Goal: Information Seeking & Learning: Understand process/instructions

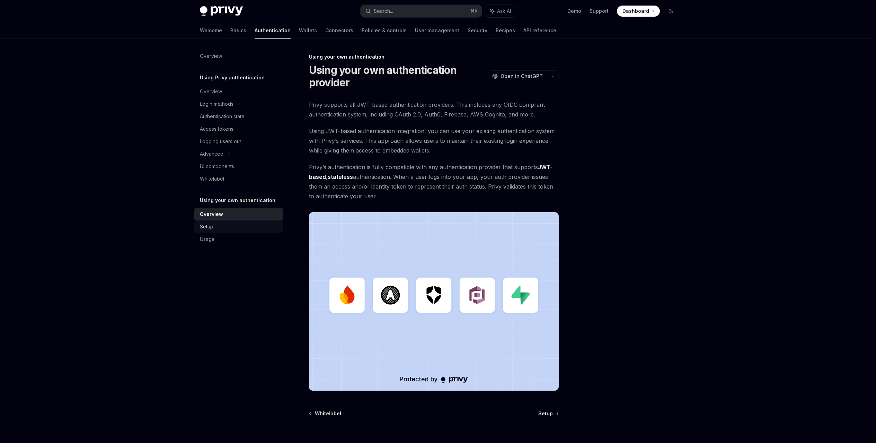
click at [214, 229] on div "Setup" at bounding box center [239, 226] width 79 height 8
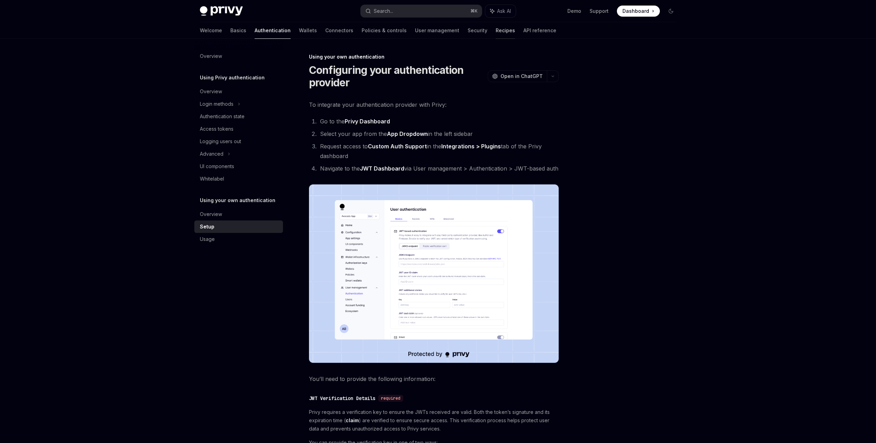
click at [496, 31] on link "Recipes" at bounding box center [505, 30] width 19 height 17
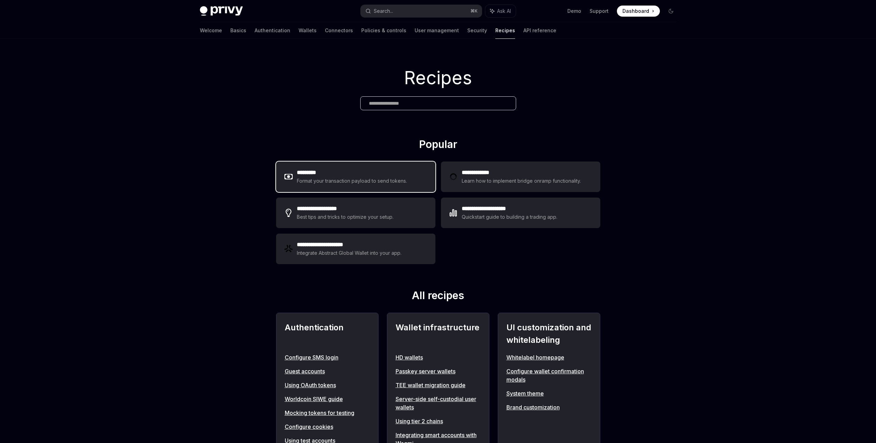
click at [399, 181] on div "Format your transaction payload to send tokens." at bounding box center [352, 181] width 111 height 8
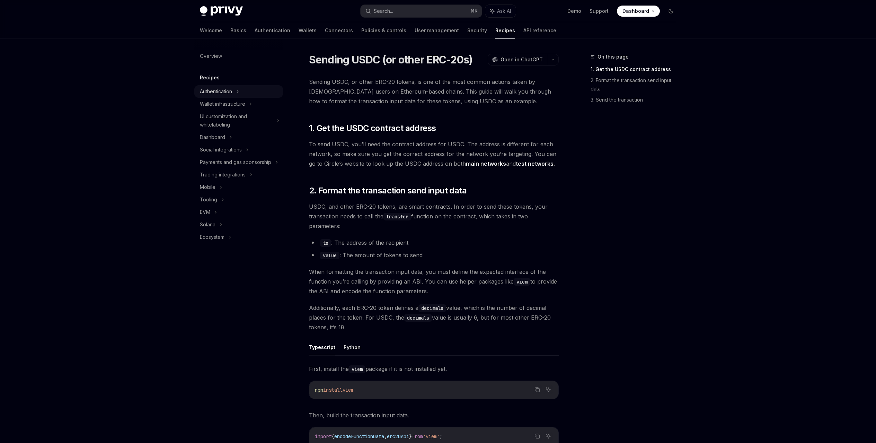
click at [238, 93] on icon at bounding box center [237, 91] width 3 height 8
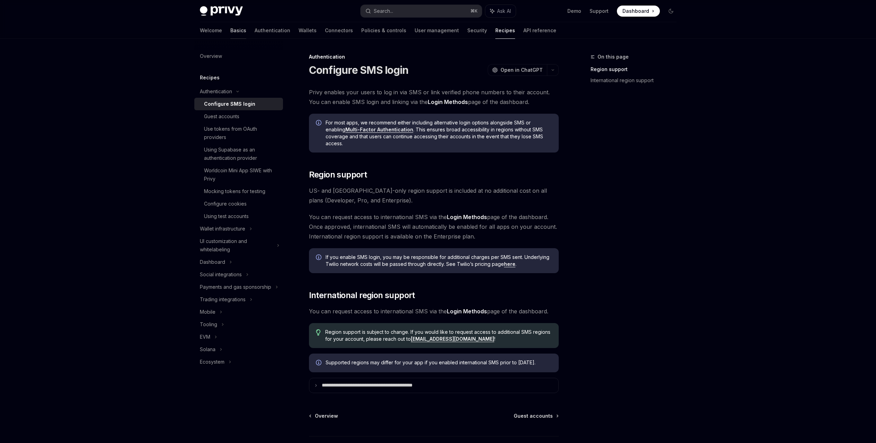
click at [230, 29] on link "Basics" at bounding box center [238, 30] width 16 height 17
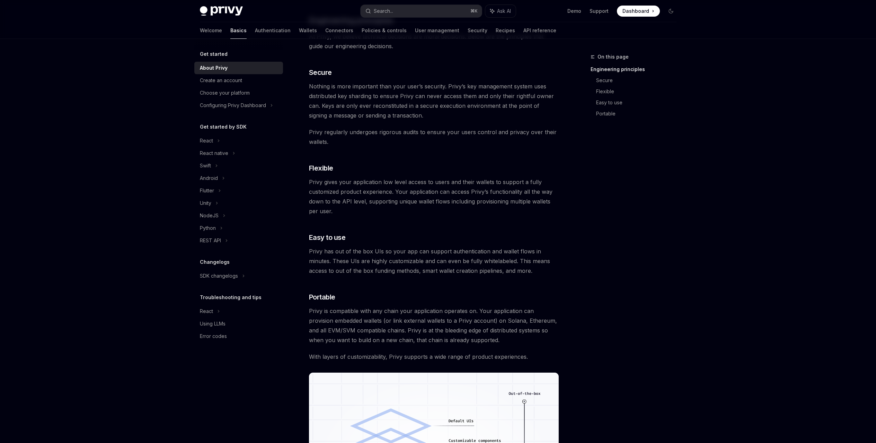
scroll to position [222, 0]
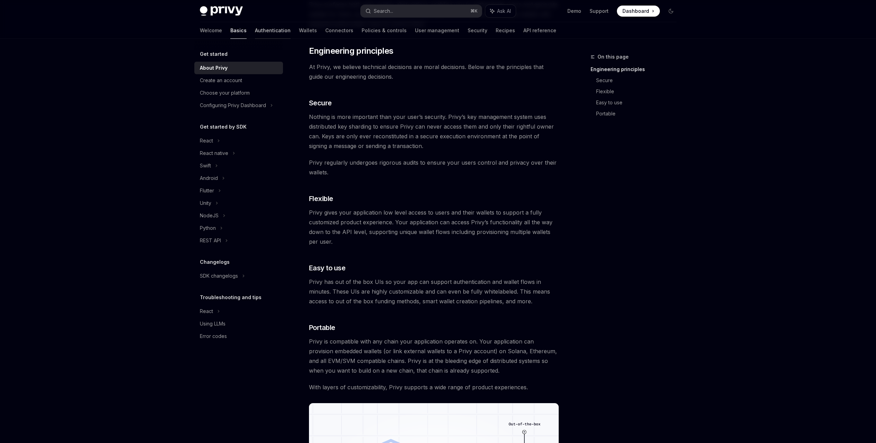
click at [255, 28] on link "Authentication" at bounding box center [273, 30] width 36 height 17
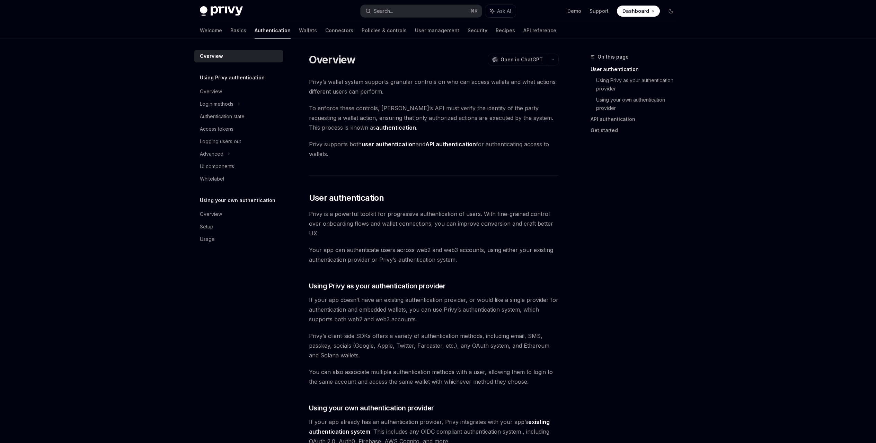
scroll to position [213, 0]
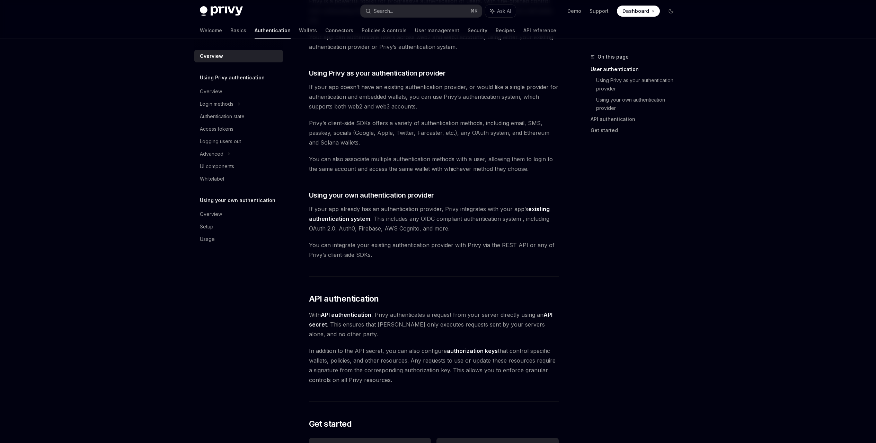
click at [344, 216] on link "existing authentication system" at bounding box center [429, 213] width 241 height 17
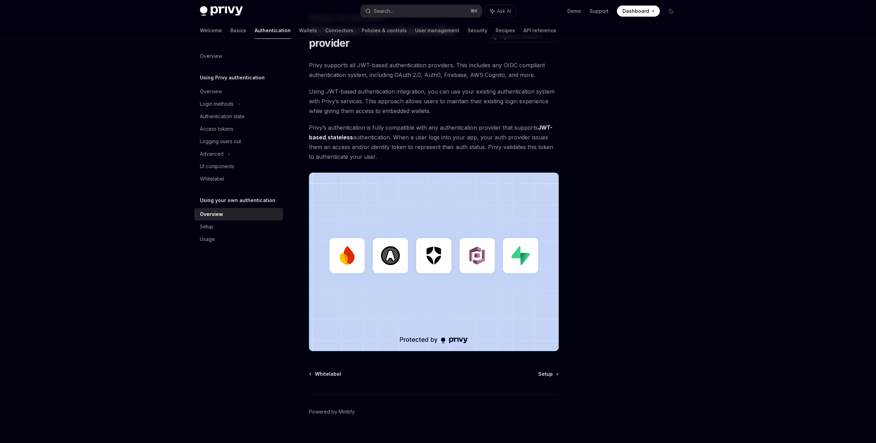
scroll to position [46, 0]
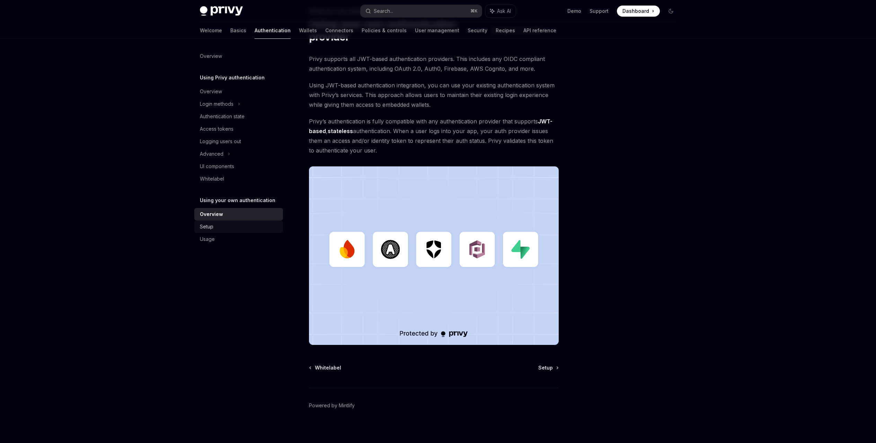
click at [210, 229] on div "Setup" at bounding box center [207, 226] width 14 height 8
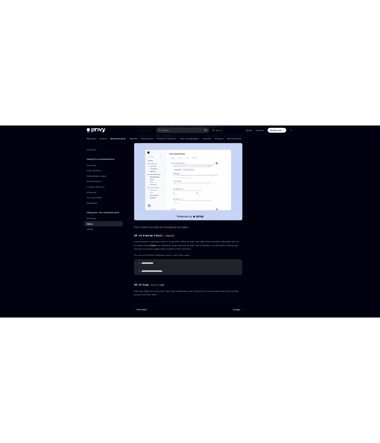
scroll to position [190, 0]
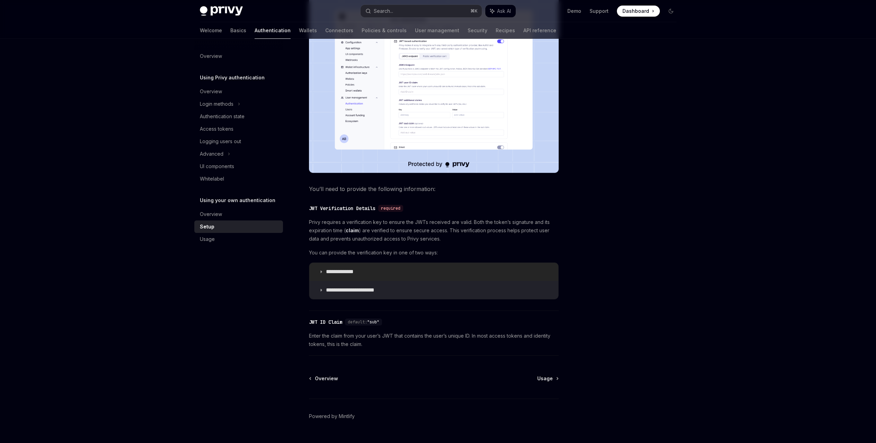
click at [364, 276] on summary "**********" at bounding box center [433, 272] width 249 height 18
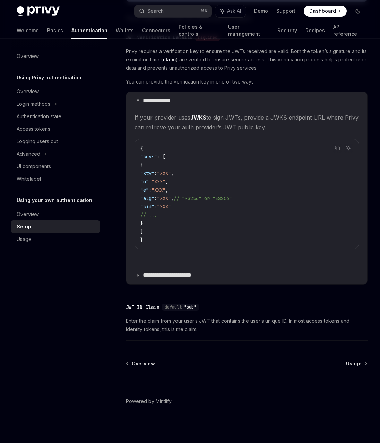
scroll to position [365, 0]
click at [364, 361] on link "Usage" at bounding box center [356, 362] width 21 height 7
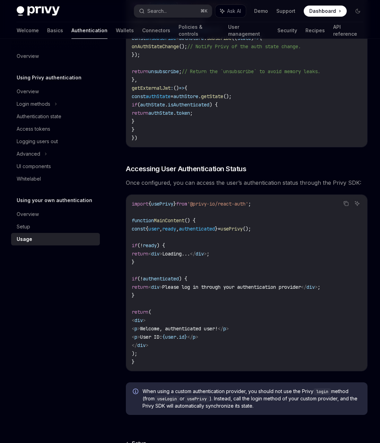
scroll to position [1338, 0]
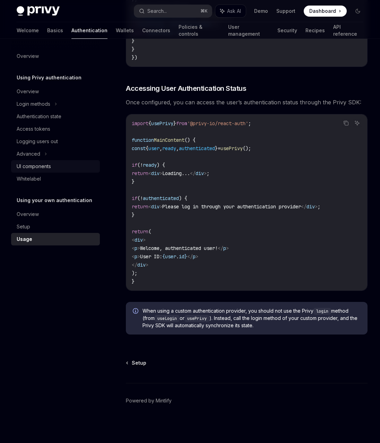
click at [44, 165] on div "UI components" at bounding box center [34, 166] width 34 height 8
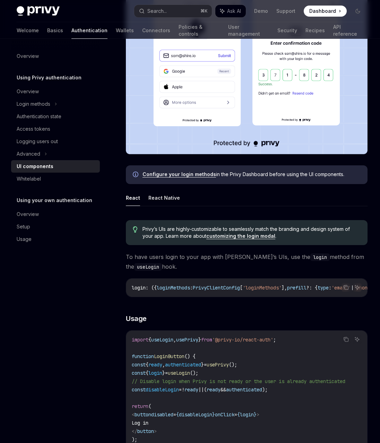
scroll to position [409, 0]
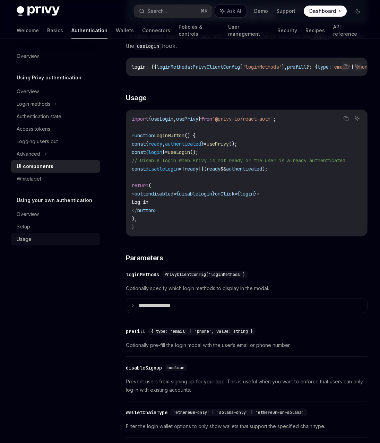
click at [24, 239] on div "Usage" at bounding box center [24, 239] width 15 height 8
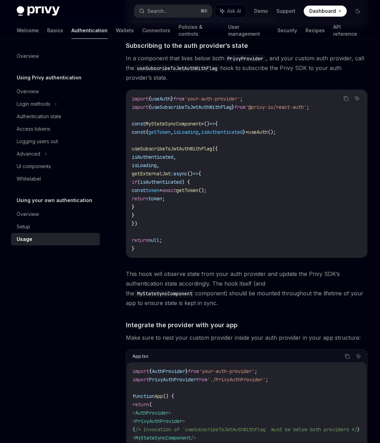
scroll to position [246, 0]
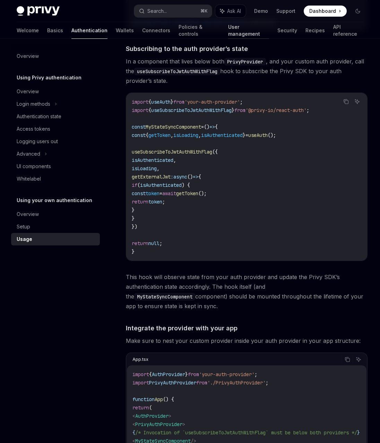
click at [228, 33] on link "User management" at bounding box center [248, 30] width 41 height 17
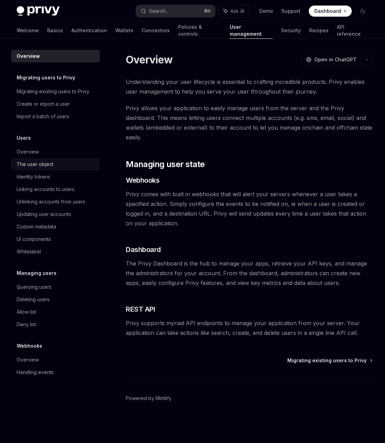
click at [41, 164] on div "The user object" at bounding box center [35, 164] width 37 height 8
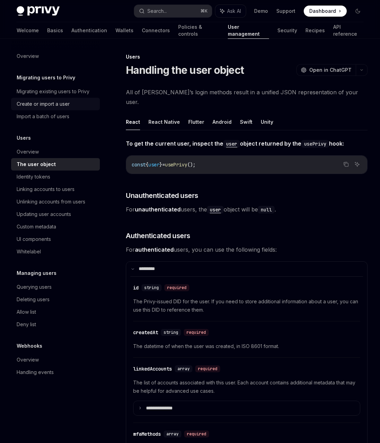
click at [64, 104] on div "Create or import a user" at bounding box center [43, 104] width 53 height 8
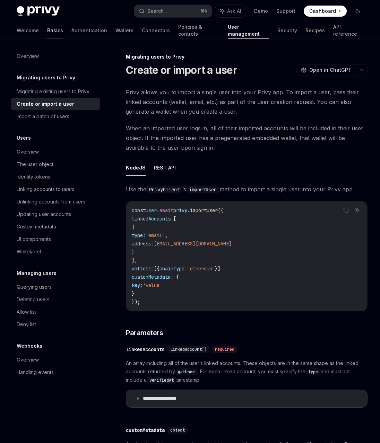
click at [47, 27] on link "Basics" at bounding box center [55, 30] width 16 height 17
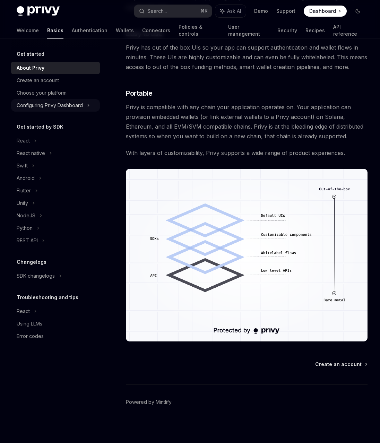
scroll to position [456, 0]
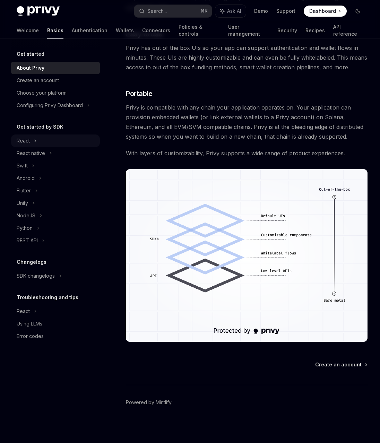
click at [47, 143] on div "React" at bounding box center [55, 140] width 89 height 12
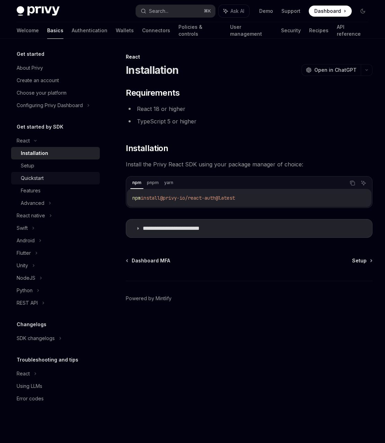
click at [51, 176] on div "Quickstart" at bounding box center [58, 178] width 75 height 8
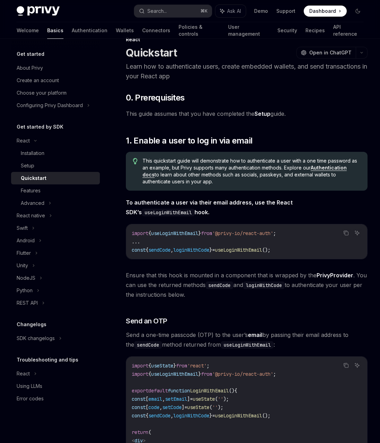
scroll to position [50, 0]
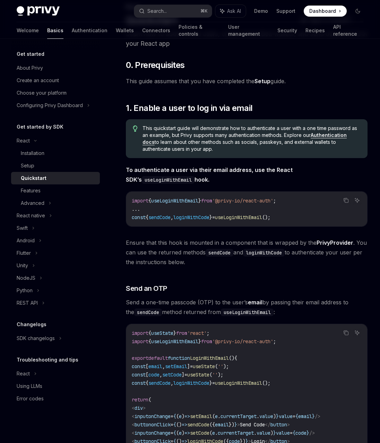
click at [334, 138] on span "This quickstart guide will demonstrate how to authenticate a user with a one ti…" at bounding box center [251, 139] width 218 height 28
click at [335, 135] on link "Authentication docs" at bounding box center [244, 138] width 204 height 13
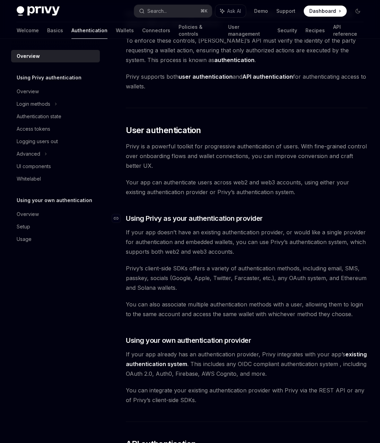
scroll to position [102, 0]
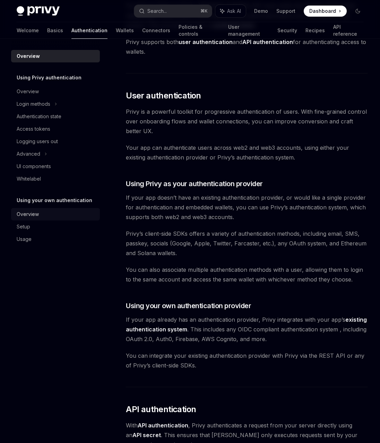
click at [43, 214] on div "Overview" at bounding box center [56, 214] width 79 height 8
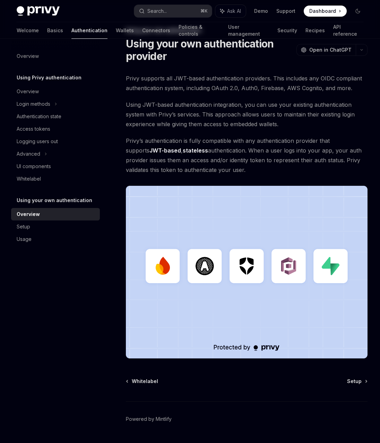
scroll to position [30, 0]
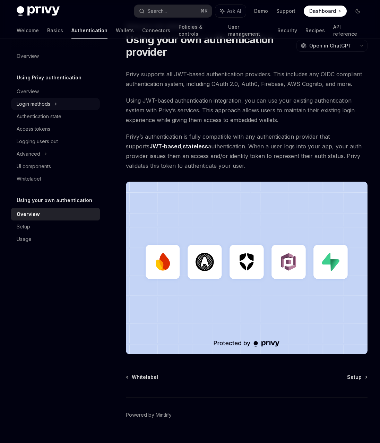
click at [61, 106] on div "Login methods" at bounding box center [55, 104] width 89 height 12
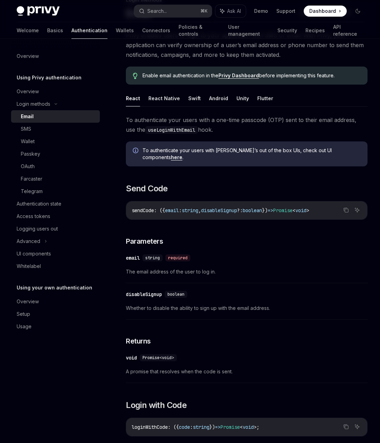
scroll to position [152, 0]
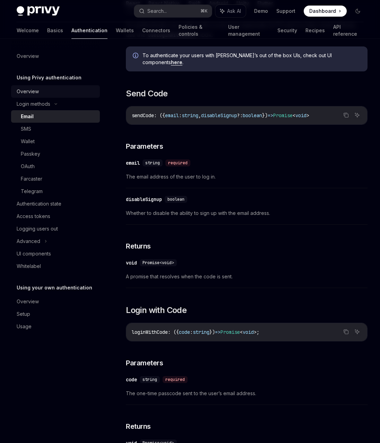
click at [41, 92] on div "Overview" at bounding box center [56, 91] width 79 height 8
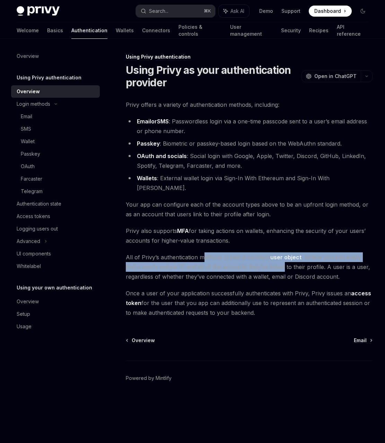
drag, startPoint x: 204, startPoint y: 249, endPoint x: 270, endPoint y: 252, distance: 65.6
click at [270, 252] on span "All of Privy’s authentication methods create a common user object , where you c…" at bounding box center [249, 266] width 247 height 29
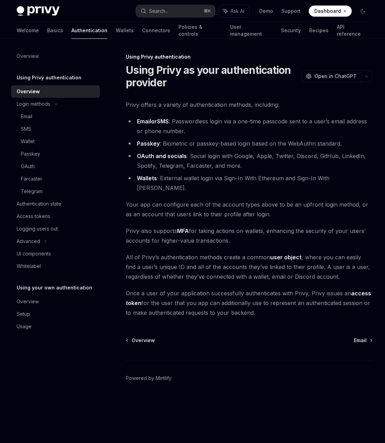
click at [295, 268] on span "All of Privy’s authentication methods create a common user object , where you c…" at bounding box center [249, 266] width 247 height 29
click at [361, 290] on link "access token" at bounding box center [248, 298] width 245 height 17
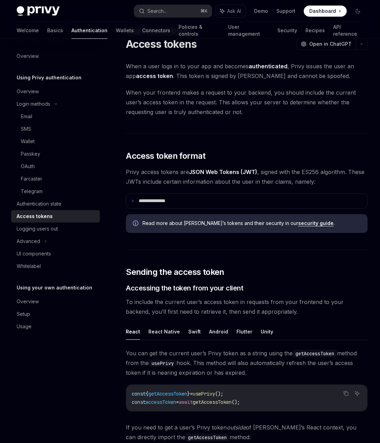
scroll to position [33, 0]
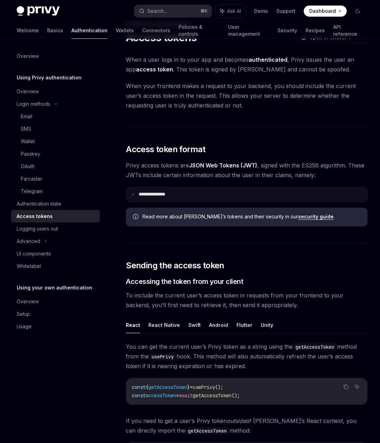
click at [227, 198] on summary "**********" at bounding box center [246, 194] width 241 height 15
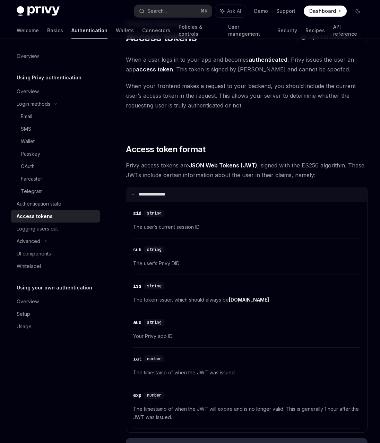
click at [228, 195] on summary "**********" at bounding box center [246, 194] width 241 height 15
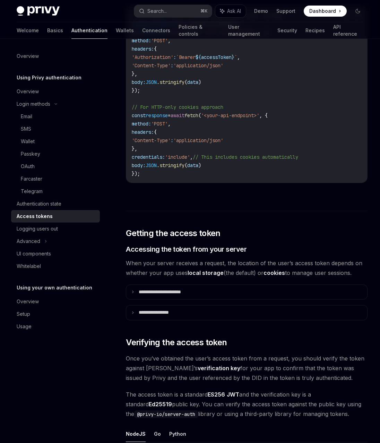
scroll to position [715, 0]
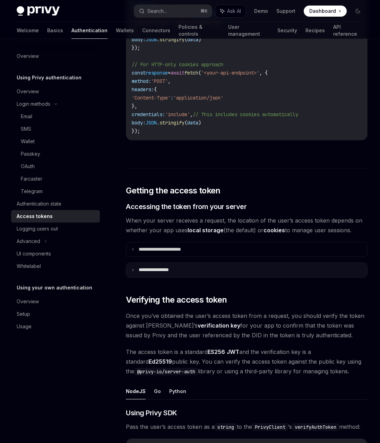
click at [246, 277] on summary "**********" at bounding box center [246, 270] width 241 height 15
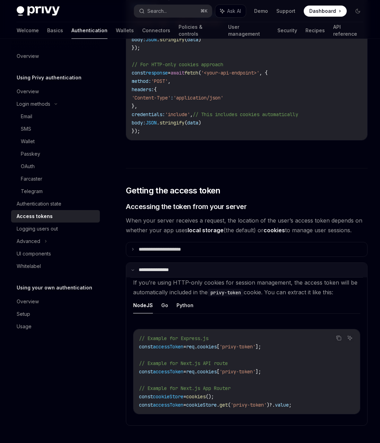
click at [246, 277] on summary "**********" at bounding box center [246, 270] width 241 height 15
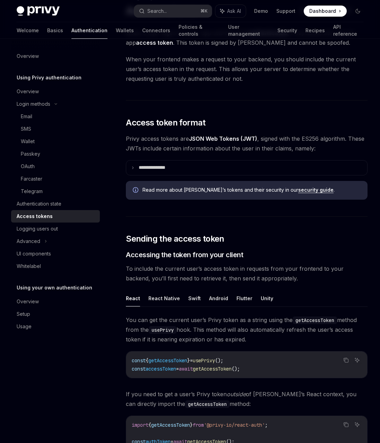
scroll to position [0, 0]
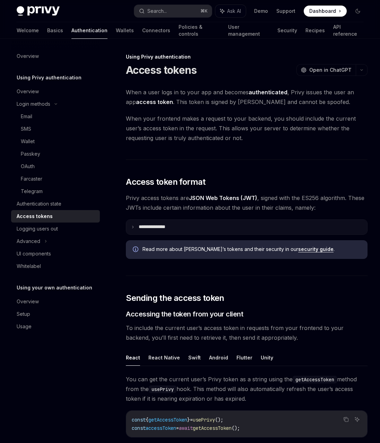
click at [243, 233] on summary "**********" at bounding box center [246, 227] width 241 height 15
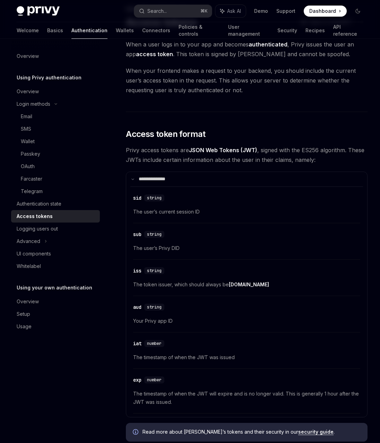
scroll to position [32, 0]
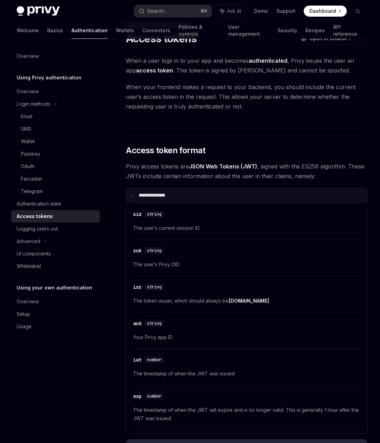
click at [177, 196] on summary "**********" at bounding box center [246, 195] width 241 height 15
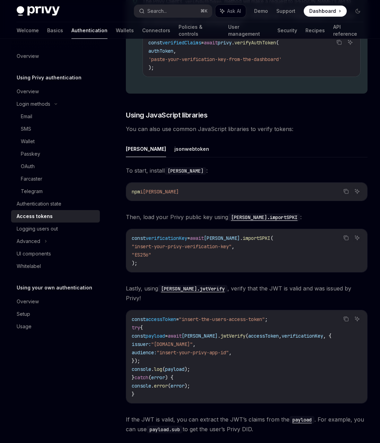
scroll to position [1484, 0]
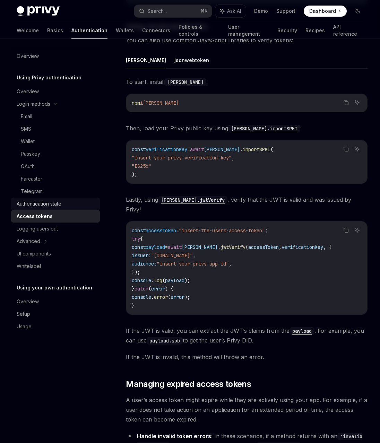
click at [60, 204] on div "Authentication state" at bounding box center [39, 204] width 45 height 8
type textarea "*"
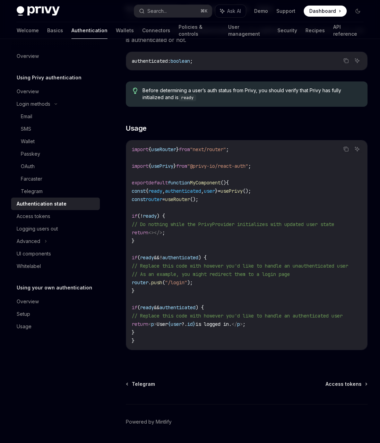
scroll to position [132, 0]
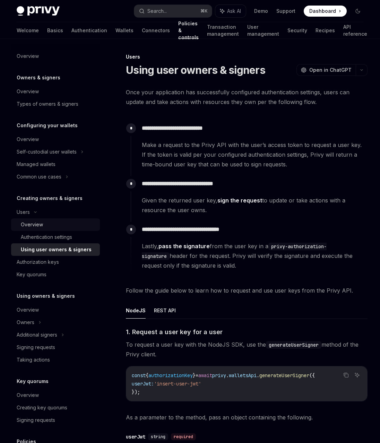
click at [51, 226] on div "Overview" at bounding box center [58, 224] width 75 height 8
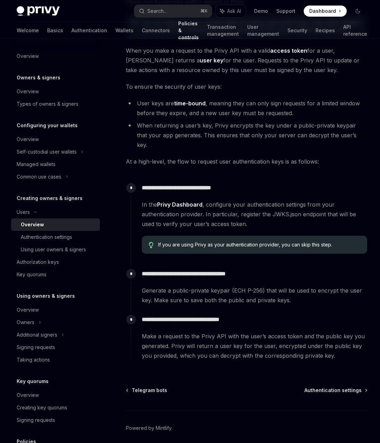
scroll to position [108, 0]
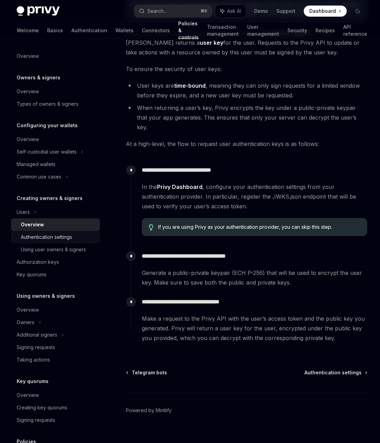
click at [54, 236] on div "Authentication settings" at bounding box center [46, 237] width 51 height 8
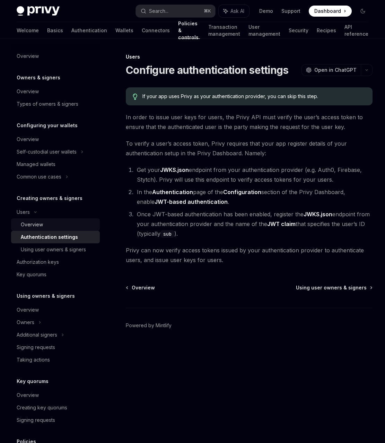
click at [34, 223] on div "Overview" at bounding box center [32, 224] width 22 height 8
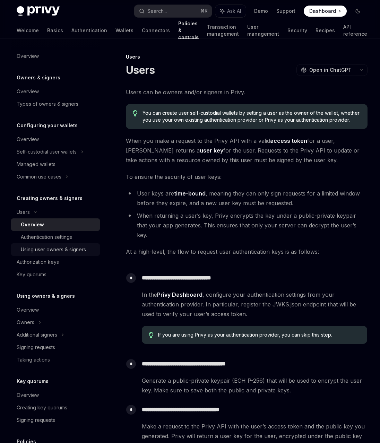
click at [50, 253] on div "Using user owners & signers" at bounding box center [53, 249] width 65 height 8
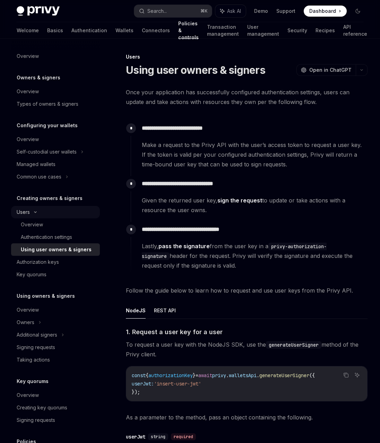
click at [24, 209] on div "Users" at bounding box center [23, 212] width 13 height 8
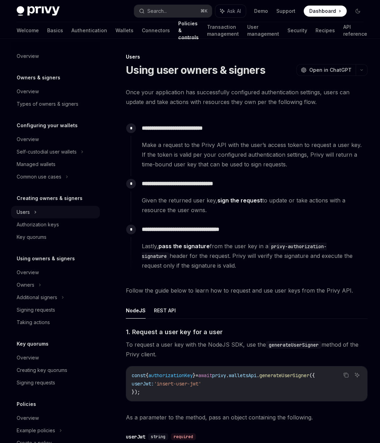
click at [24, 209] on div "Users" at bounding box center [23, 212] width 13 height 8
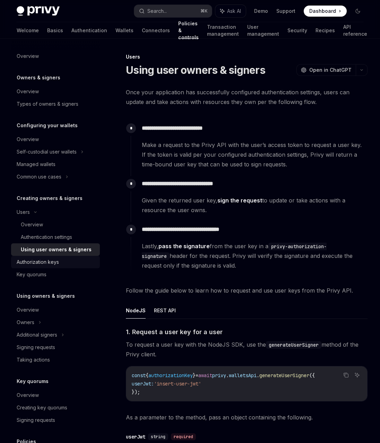
click at [53, 262] on div "Authorization keys" at bounding box center [38, 262] width 42 height 8
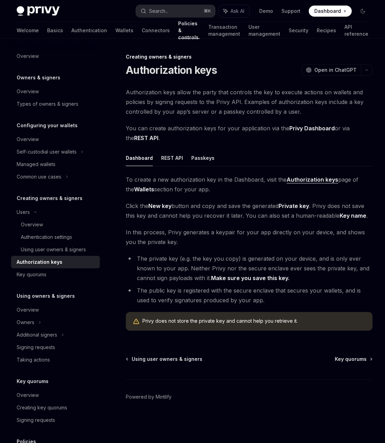
drag, startPoint x: 175, startPoint y: 92, endPoint x: 300, endPoint y: 89, distance: 125.4
click at [300, 89] on span "Authorization keys allow the party that controls the key to execute actions on …" at bounding box center [249, 101] width 247 height 29
drag, startPoint x: 297, startPoint y: 93, endPoint x: 345, endPoint y: 93, distance: 48.2
click at [345, 93] on span "Authorization keys allow the party that controls the key to execute actions on …" at bounding box center [249, 101] width 247 height 29
click at [336, 101] on span "Authorization keys allow the party that controls the key to execute actions on …" at bounding box center [249, 101] width 247 height 29
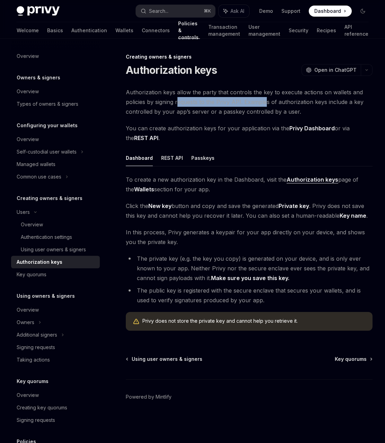
drag, startPoint x: 177, startPoint y: 102, endPoint x: 266, endPoint y: 103, distance: 88.7
click at [266, 103] on span "Authorization keys allow the party that controls the key to execute actions on …" at bounding box center [249, 101] width 247 height 29
click at [305, 99] on span "Authorization keys allow the party that controls the key to execute actions on …" at bounding box center [249, 101] width 247 height 29
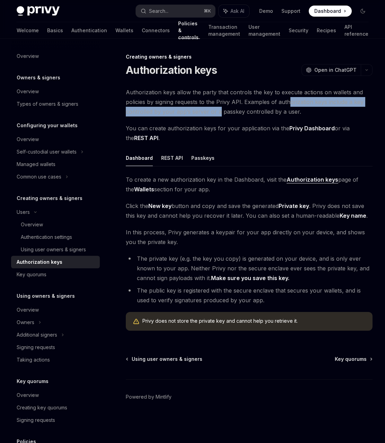
drag, startPoint x: 289, startPoint y: 102, endPoint x: 221, endPoint y: 117, distance: 69.7
click at [218, 113] on span "Authorization keys allow the party that controls the key to execute actions on …" at bounding box center [249, 101] width 247 height 29
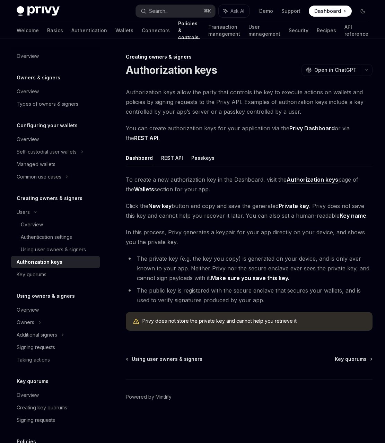
click at [228, 125] on span "You can create authorization keys for your application via the Privy Dashboard …" at bounding box center [249, 132] width 247 height 19
drag, startPoint x: 216, startPoint y: 206, endPoint x: 270, endPoint y: 209, distance: 54.5
click at [270, 209] on span "Click the New key button and copy and save the generated Private key . Privy do…" at bounding box center [249, 210] width 247 height 19
click at [293, 215] on span "Click the New key button and copy and save the generated Private key . Privy do…" at bounding box center [249, 210] width 247 height 19
drag, startPoint x: 194, startPoint y: 216, endPoint x: 254, endPoint y: 219, distance: 59.6
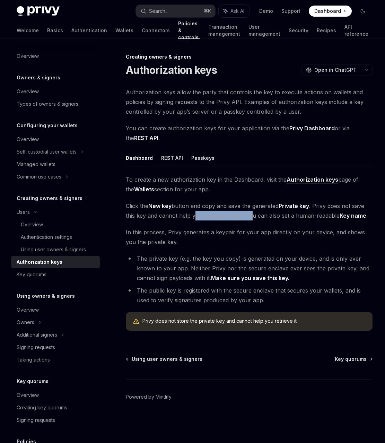
click at [261, 216] on span "Click the New key button and copy and save the generated Private key . Privy do…" at bounding box center [249, 210] width 247 height 19
click at [189, 234] on span "In this process, Privy generates a keypair for your app directly on your device…" at bounding box center [249, 236] width 247 height 19
drag, startPoint x: 194, startPoint y: 232, endPoint x: 286, endPoint y: 230, distance: 91.5
click at [286, 230] on span "In this process, Privy generates a keypair for your app directly on your device…" at bounding box center [249, 236] width 247 height 19
click at [315, 232] on span "In this process, Privy generates a keypair for your app directly on your device…" at bounding box center [249, 236] width 247 height 19
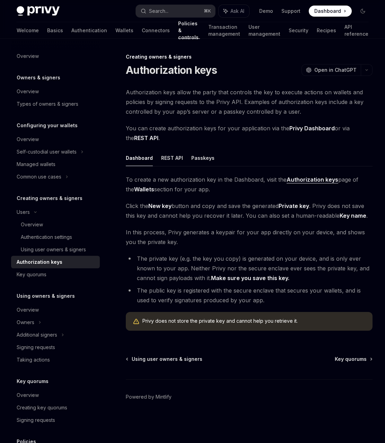
click at [42, 82] on h5 "Creating owners & signers" at bounding box center [39, 77] width 44 height 8
click at [36, 153] on div "Self-custodial user wallets" at bounding box center [47, 152] width 60 height 8
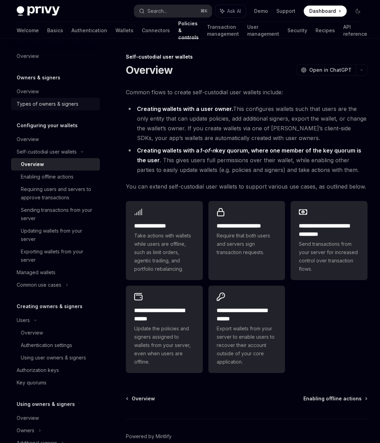
click at [64, 105] on div "Types of owners & signers" at bounding box center [48, 104] width 62 height 8
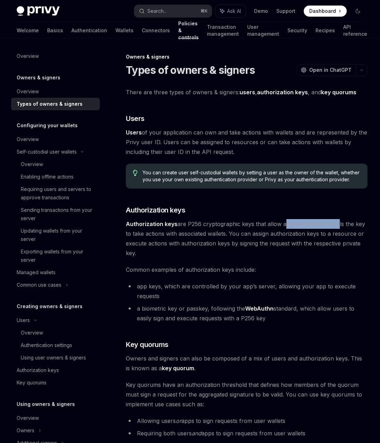
drag, startPoint x: 282, startPoint y: 224, endPoint x: 333, endPoint y: 227, distance: 51.0
click at [333, 227] on span "Authorization keys are P256 cryptographic keys that allow any party that contro…" at bounding box center [246, 238] width 241 height 39
click at [325, 235] on span "Authorization keys are P256 cryptographic keys that allow any party that contro…" at bounding box center [246, 238] width 241 height 39
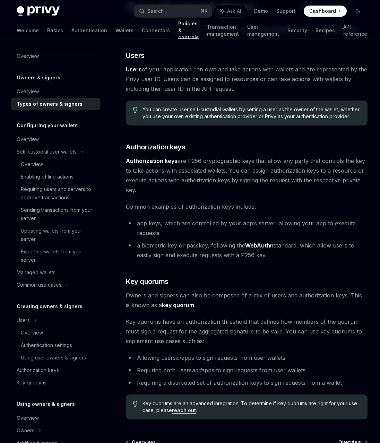
scroll to position [131, 0]
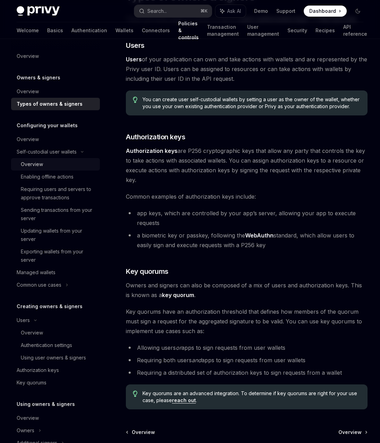
click at [32, 166] on div "Overview" at bounding box center [32, 164] width 22 height 8
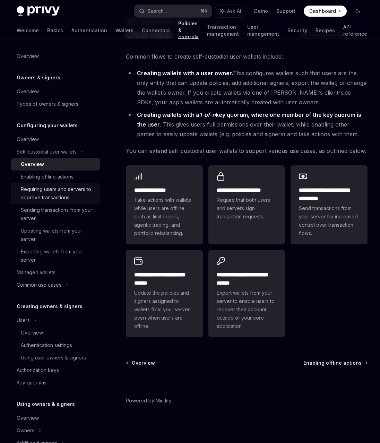
scroll to position [36, 0]
click at [39, 179] on div "Enabling offline actions" at bounding box center [47, 177] width 53 height 8
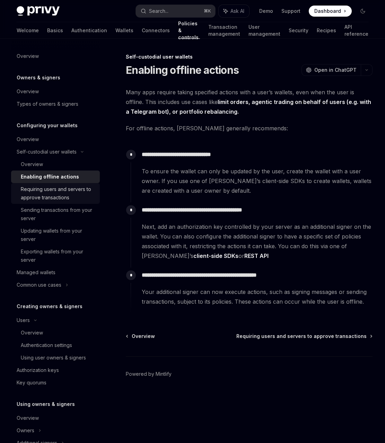
click at [44, 200] on div "Requiring users and servers to approve transactions" at bounding box center [58, 193] width 75 height 17
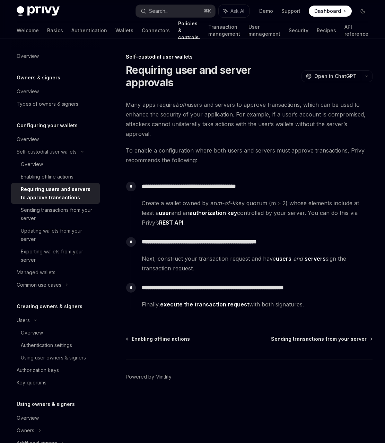
click at [280, 255] on link "users" at bounding box center [284, 258] width 16 height 7
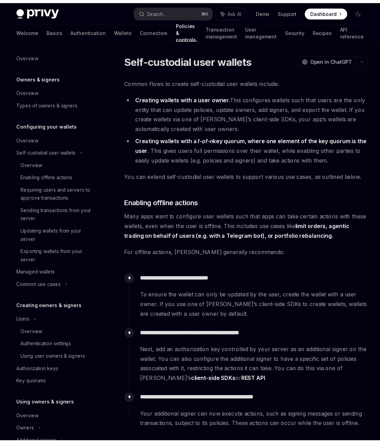
scroll to position [667, 0]
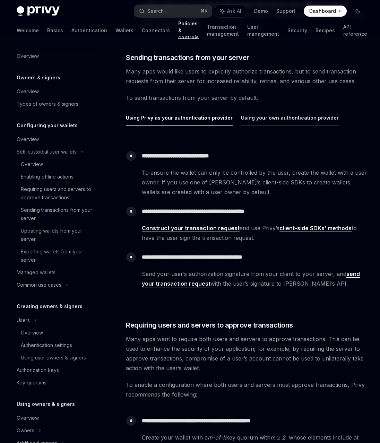
click at [286, 123] on button "Using your own authentication provider" at bounding box center [290, 117] width 98 height 16
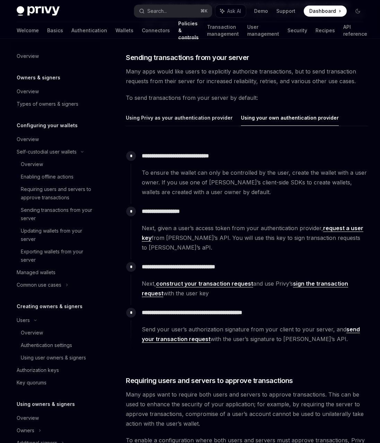
click at [306, 229] on span "Next, given a user’s access token from your authentication provider, request a …" at bounding box center [254, 237] width 225 height 29
click at [344, 229] on link "request a user key" at bounding box center [252, 232] width 221 height 17
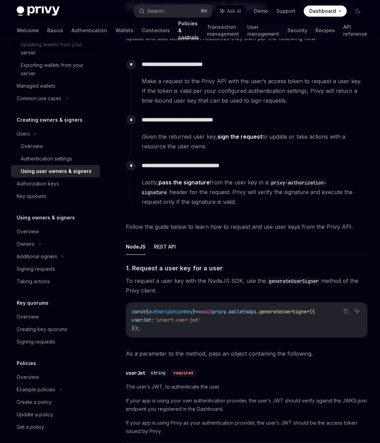
scroll to position [191, 0]
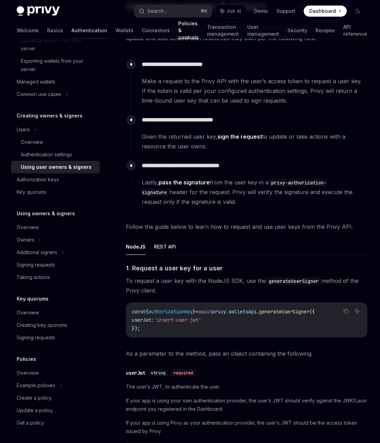
click at [71, 33] on link "Authentication" at bounding box center [89, 30] width 36 height 17
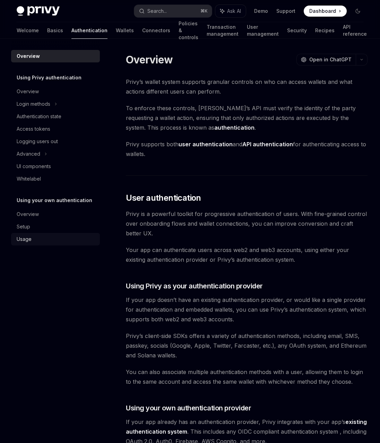
click at [22, 241] on div "Usage" at bounding box center [24, 239] width 15 height 8
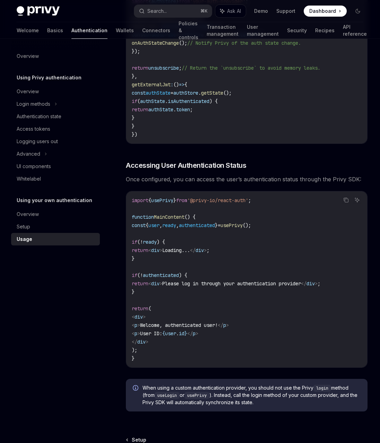
scroll to position [1205, 0]
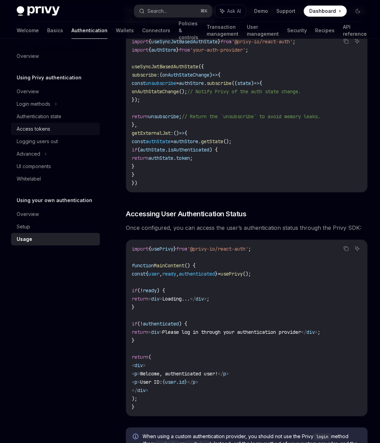
click at [42, 131] on div "Access tokens" at bounding box center [34, 129] width 34 height 8
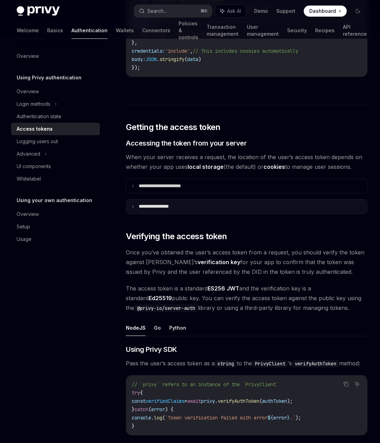
scroll to position [945, 0]
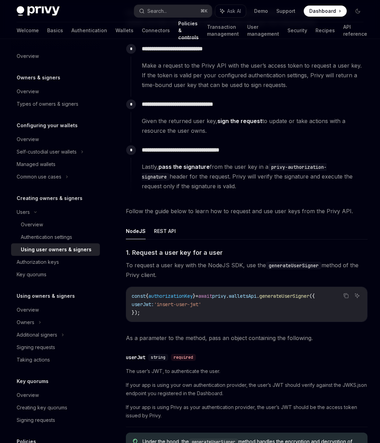
scroll to position [84, 0]
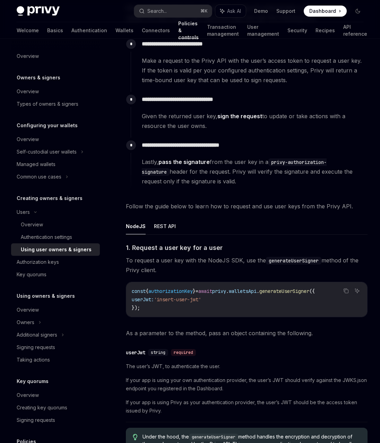
click at [251, 134] on div "**********" at bounding box center [249, 115] width 237 height 46
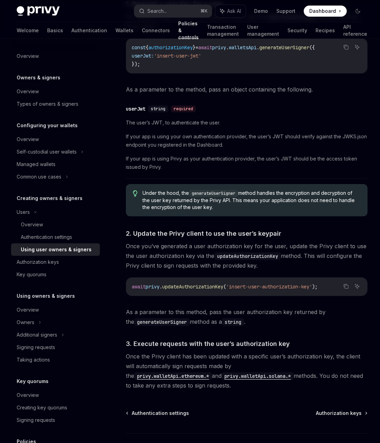
scroll to position [334, 0]
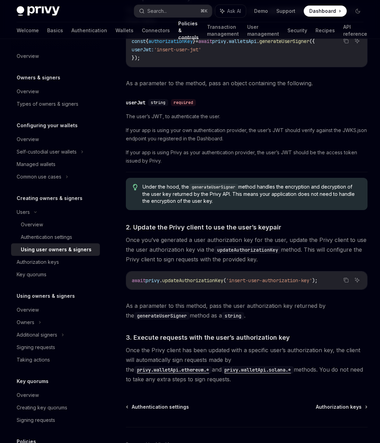
click at [261, 238] on span "Once you’ve generated a user authorization key for the user, update the Privy c…" at bounding box center [246, 249] width 241 height 29
drag, startPoint x: 218, startPoint y: 241, endPoint x: 284, endPoint y: 238, distance: 66.6
click at [284, 238] on span "Once you’ve generated a user authorization key for the user, update the Privy c…" at bounding box center [246, 249] width 241 height 29
click at [302, 242] on span "Once you’ve generated a user authorization key for the user, update the Privy c…" at bounding box center [246, 249] width 241 height 29
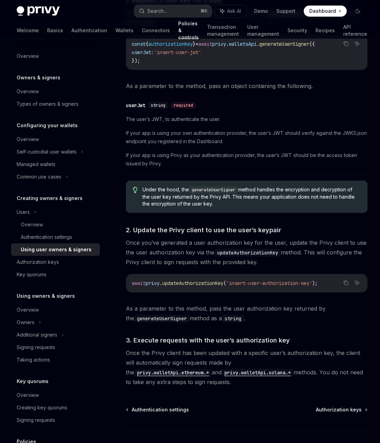
scroll to position [326, 0]
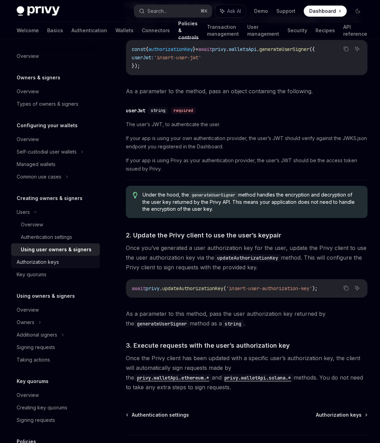
click at [46, 263] on div "Authorization keys" at bounding box center [38, 262] width 42 height 8
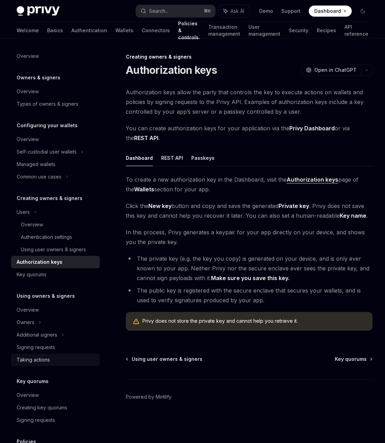
click at [44, 356] on div "Taking actions" at bounding box center [33, 359] width 33 height 8
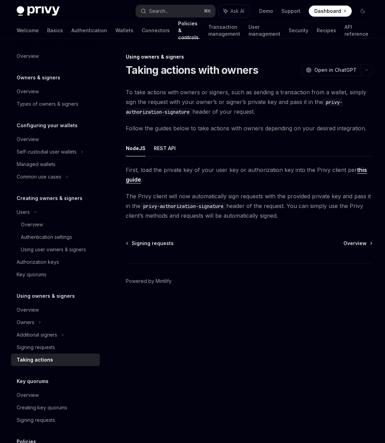
drag, startPoint x: 71, startPoint y: 195, endPoint x: 74, endPoint y: 188, distance: 7.1
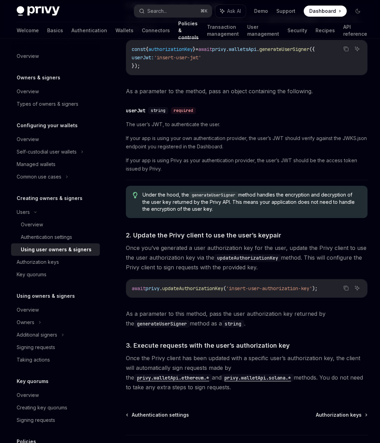
drag, startPoint x: 74, startPoint y: 188, endPoint x: 63, endPoint y: 188, distance: 11.4
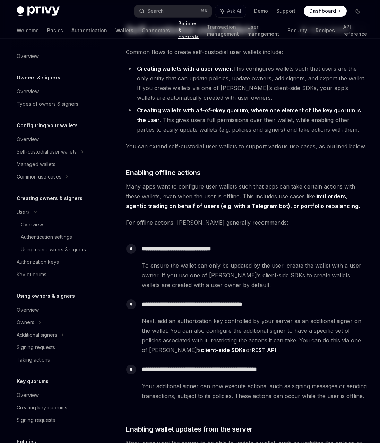
scroll to position [116, 0]
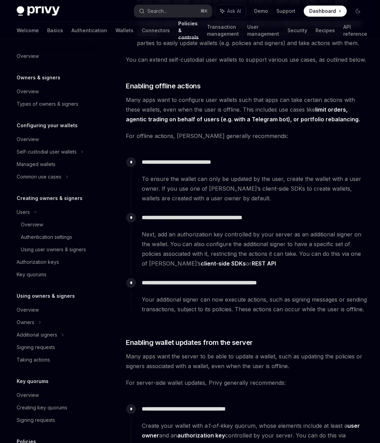
click at [339, 181] on span "To ensure the wallet can only be updated by the user, create the wallet with a …" at bounding box center [254, 188] width 225 height 29
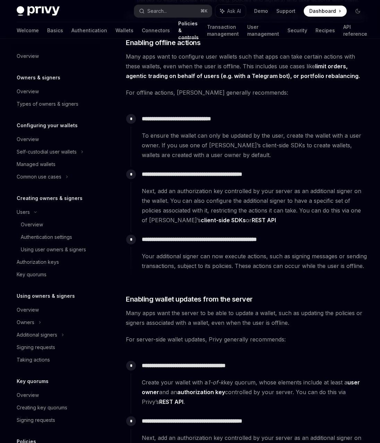
scroll to position [160, 0]
click at [307, 197] on span "Next, add an authorization key controlled by your server as an additional signe…" at bounding box center [254, 205] width 225 height 39
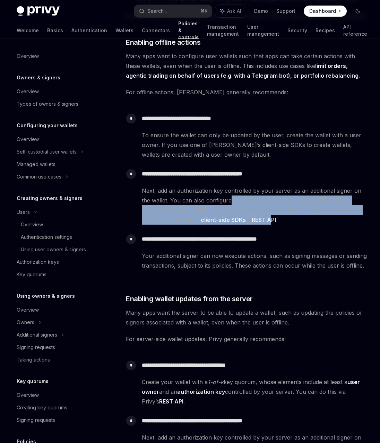
drag, startPoint x: 230, startPoint y: 201, endPoint x: 239, endPoint y: 215, distance: 16.5
click at [239, 215] on span "Next, add an authorization key controlled by your server as an additional signe…" at bounding box center [254, 205] width 225 height 39
click at [286, 213] on span "Next, add an authorization key controlled by your server as an additional signe…" at bounding box center [254, 205] width 225 height 39
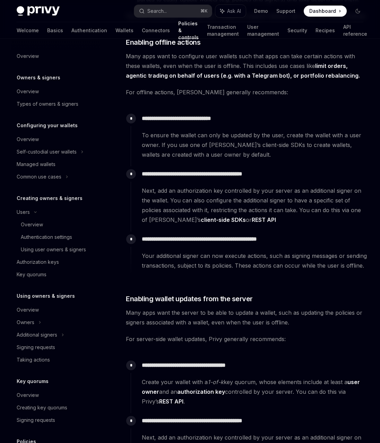
click at [266, 257] on span "Your additional signer can now execute actions, such as signing messages or sen…" at bounding box center [254, 260] width 225 height 19
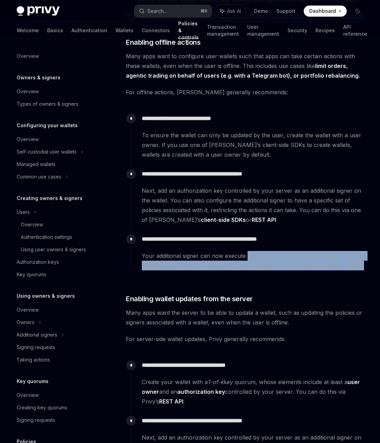
drag, startPoint x: 247, startPoint y: 257, endPoint x: 275, endPoint y: 272, distance: 31.8
click at [275, 272] on div "**********" at bounding box center [249, 254] width 237 height 46
click at [300, 275] on div "**********" at bounding box center [249, 254] width 237 height 46
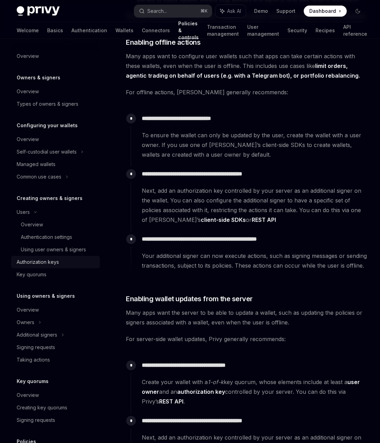
click at [28, 261] on div "Authorization keys" at bounding box center [38, 262] width 42 height 8
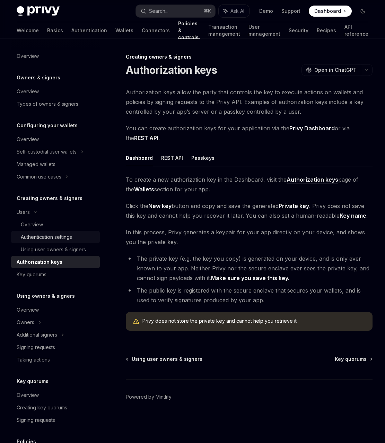
drag, startPoint x: 33, startPoint y: 246, endPoint x: 31, endPoint y: 242, distance: 4.2
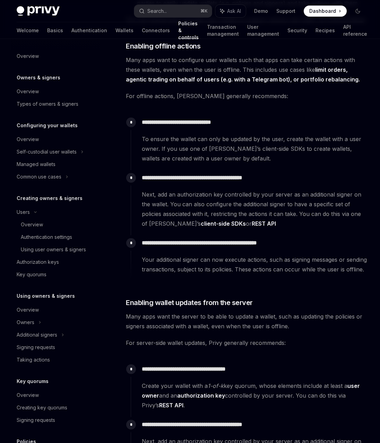
scroll to position [160, 0]
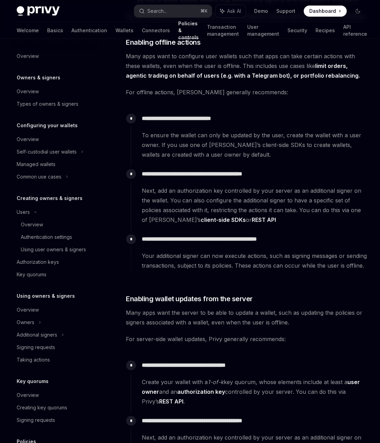
click at [284, 209] on span "Next, add an authorization key controlled by your server as an additional signe…" at bounding box center [254, 205] width 225 height 39
click at [43, 274] on div "Key quorums" at bounding box center [32, 274] width 30 height 8
type textarea "*"
